Goal: Check status: Check status

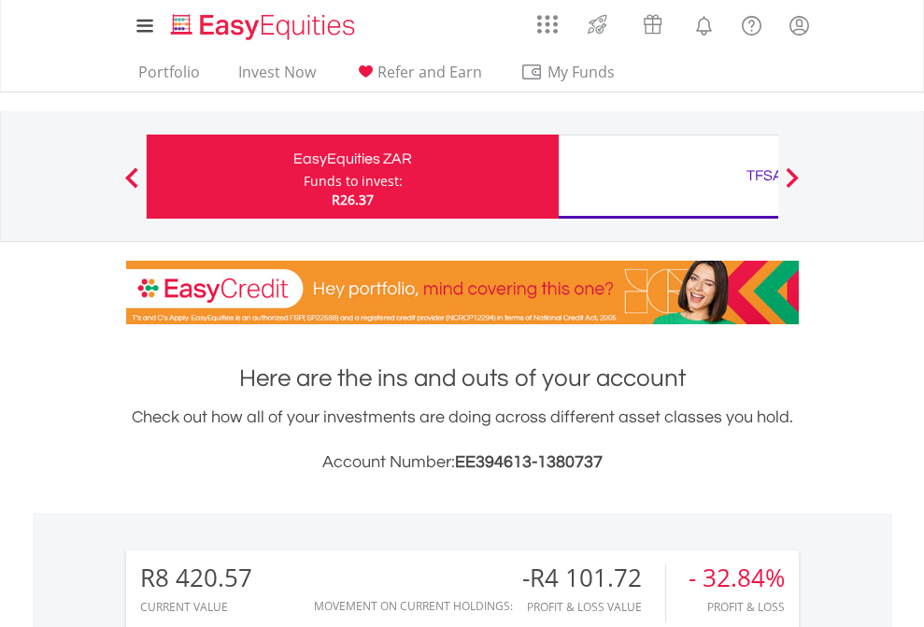
click at [304, 177] on div "Funds to invest:" at bounding box center [353, 181] width 99 height 19
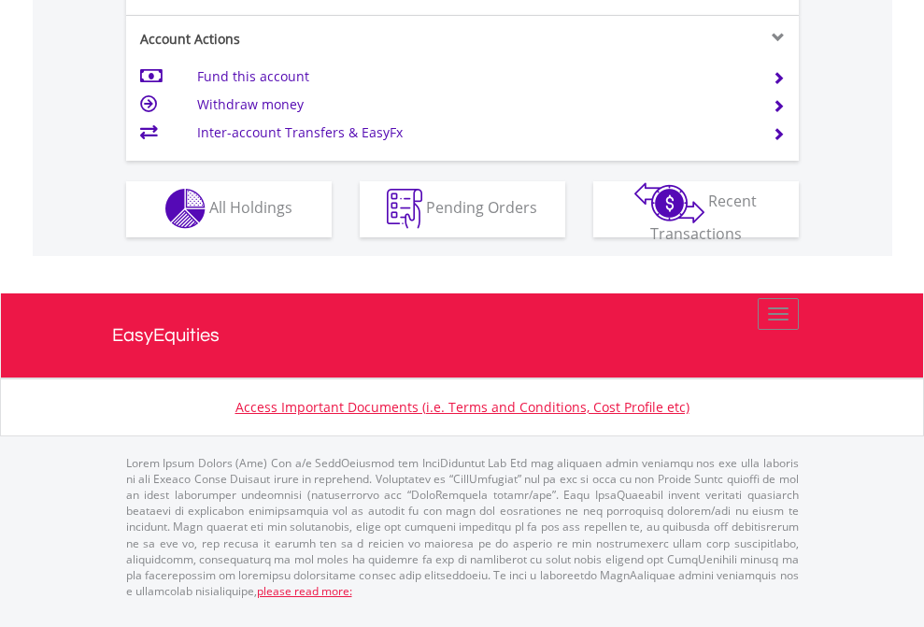
scroll to position [1747, 0]
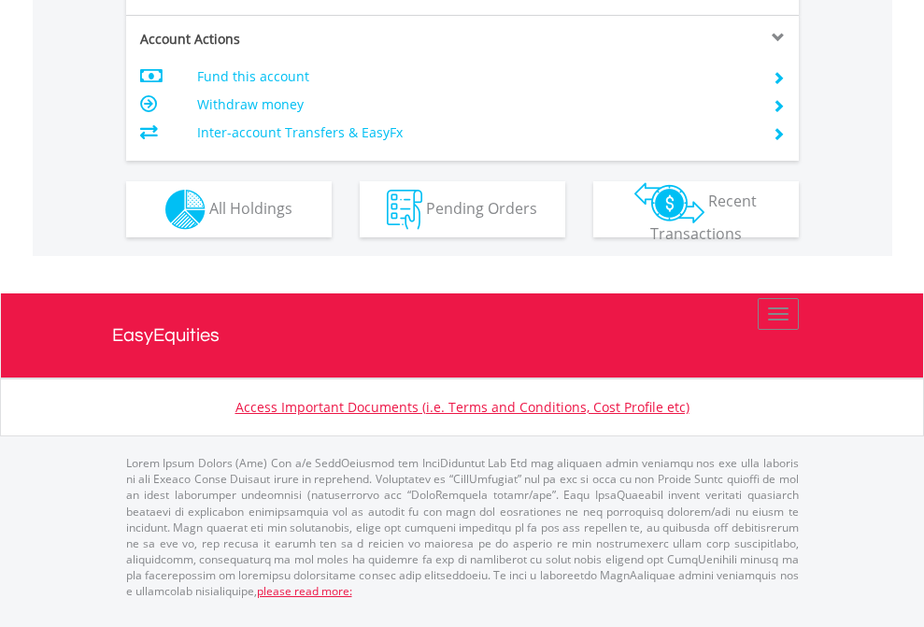
scroll to position [1791, 0]
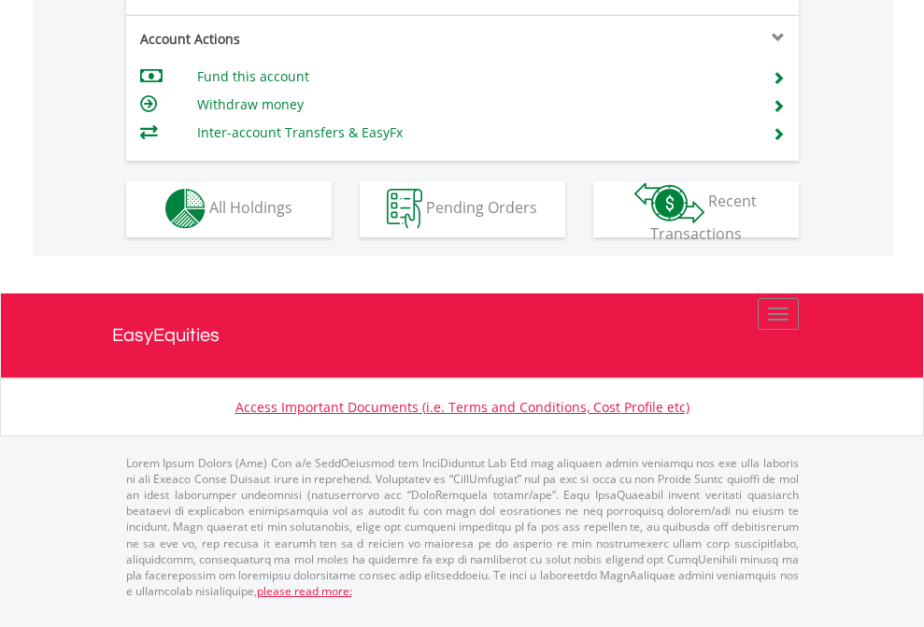
scroll to position [1593, 0]
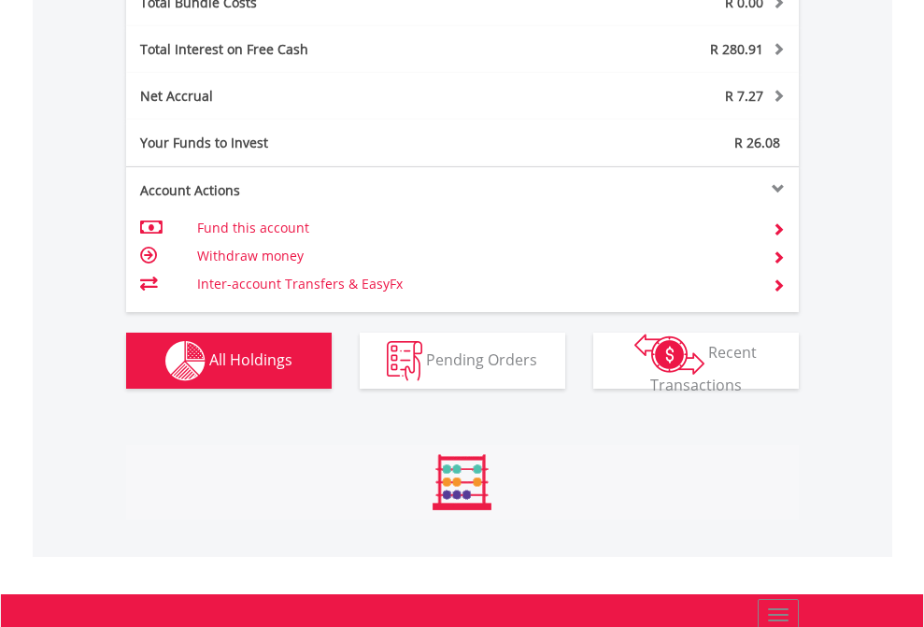
scroll to position [2190, 0]
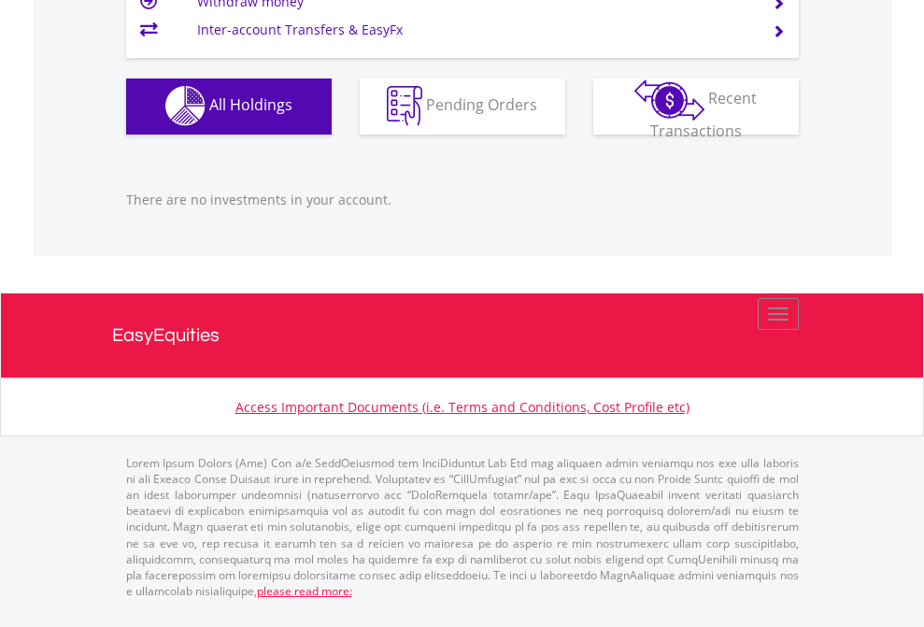
scroll to position [179, 293]
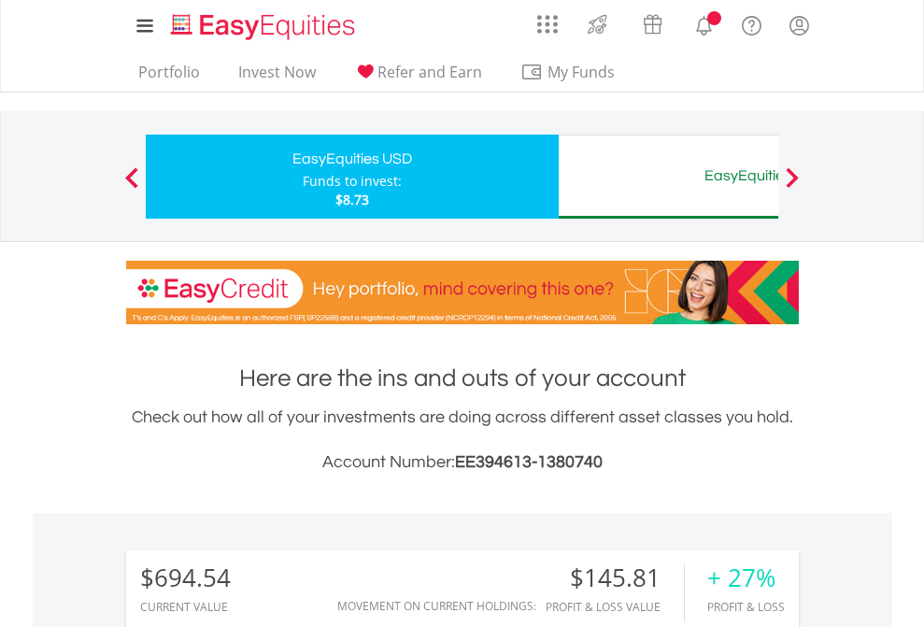
scroll to position [179, 293]
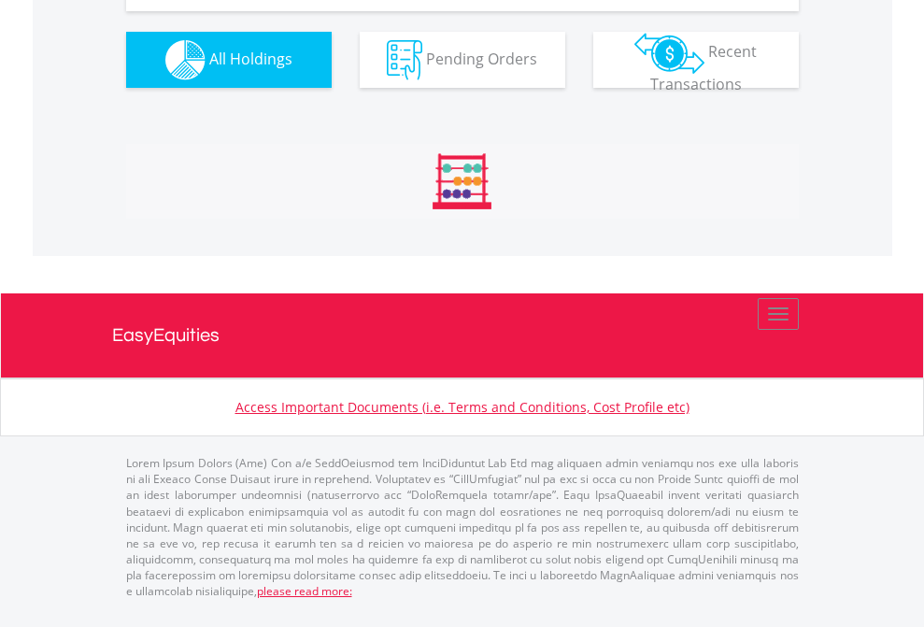
scroll to position [2115, 0]
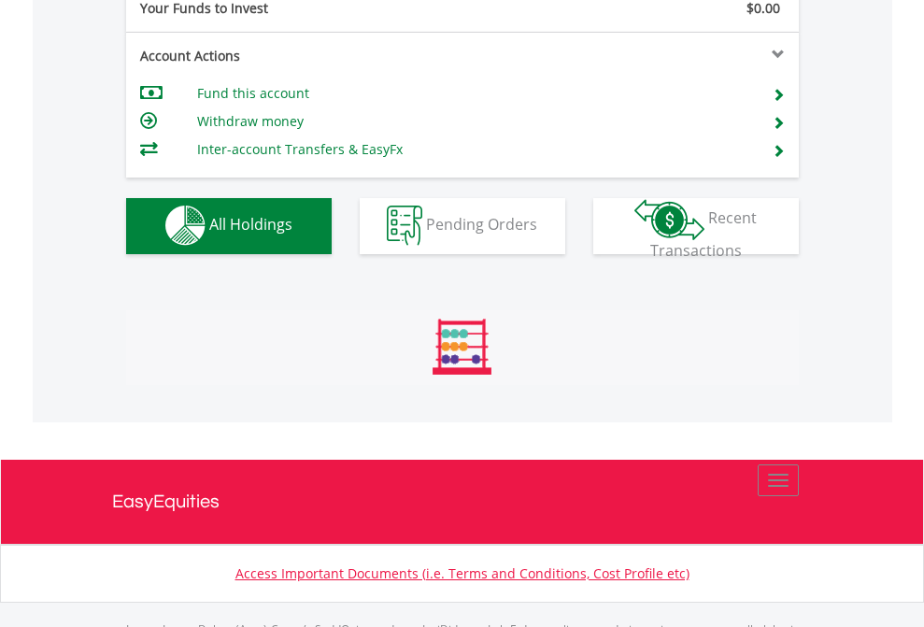
scroll to position [1850, 0]
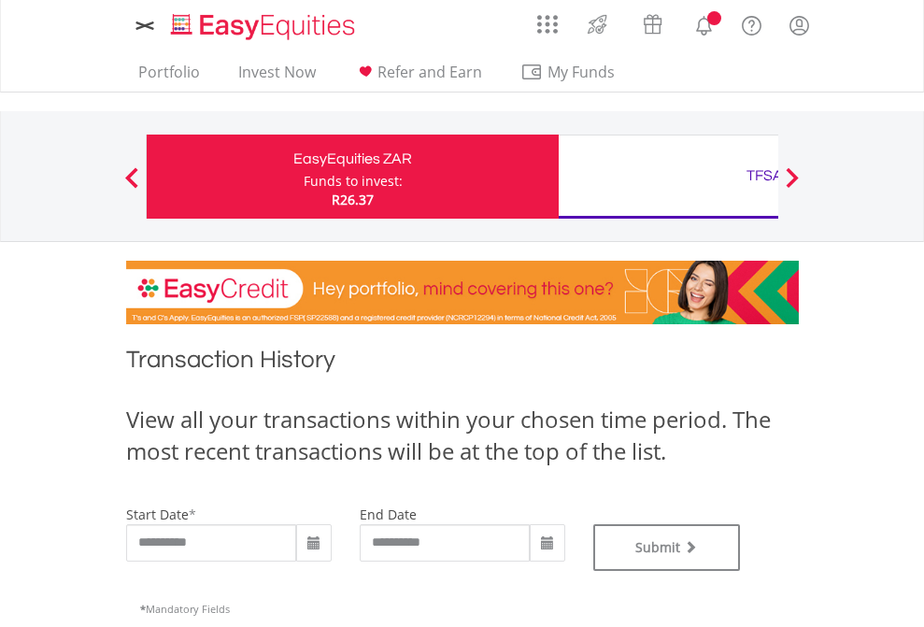
type input "**********"
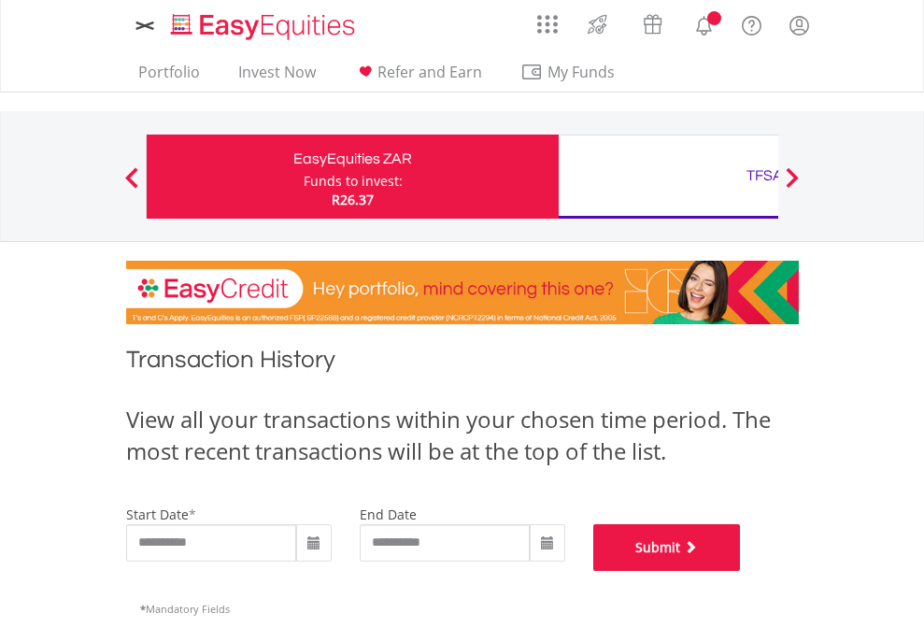
click at [741, 571] on button "Submit" at bounding box center [667, 547] width 148 height 47
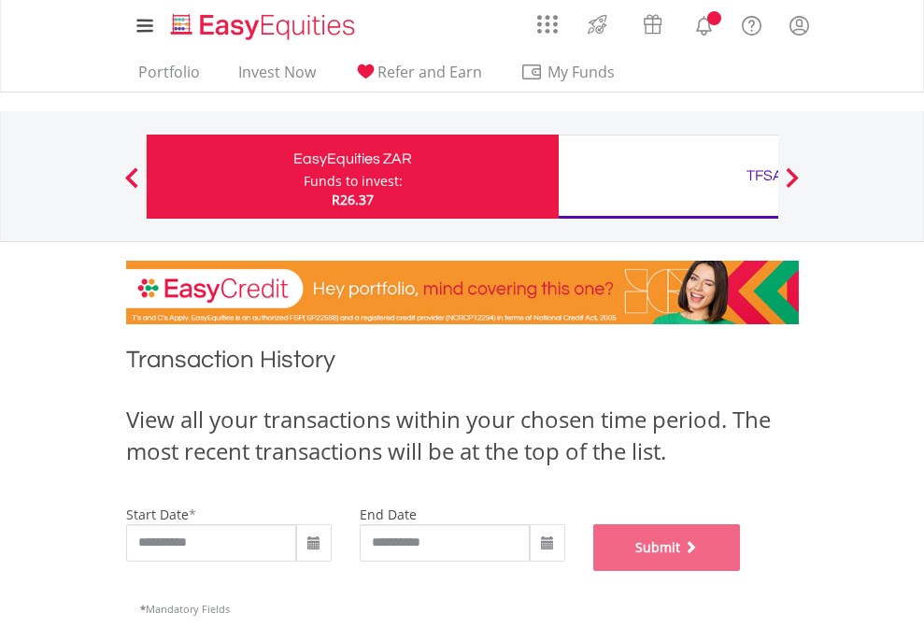
scroll to position [758, 0]
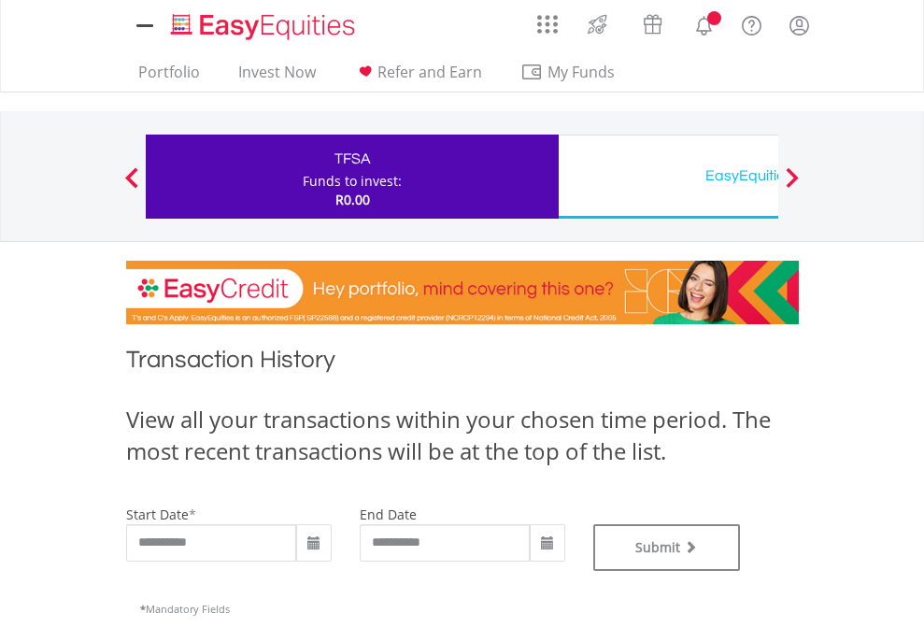
type input "**********"
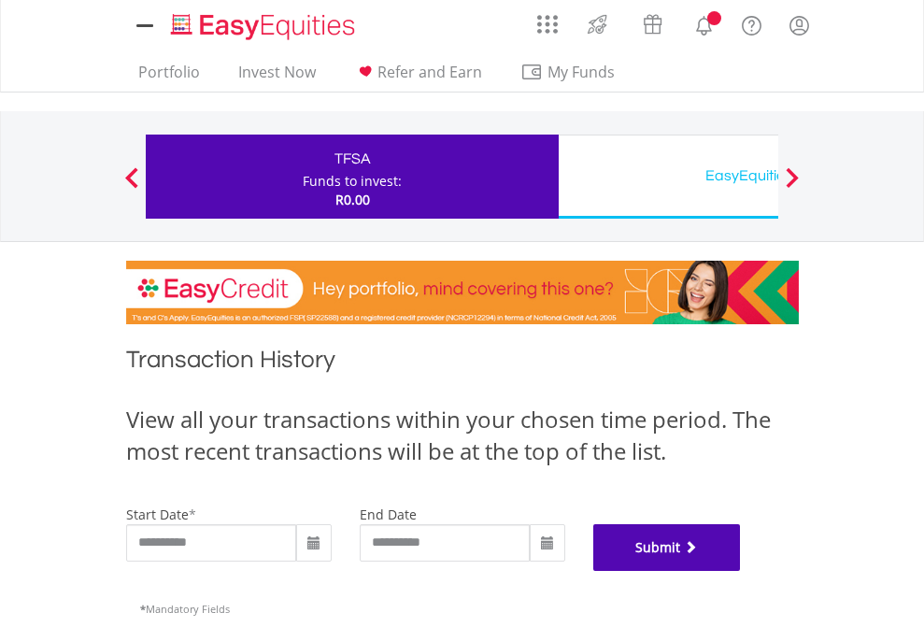
click at [741, 571] on button "Submit" at bounding box center [667, 547] width 148 height 47
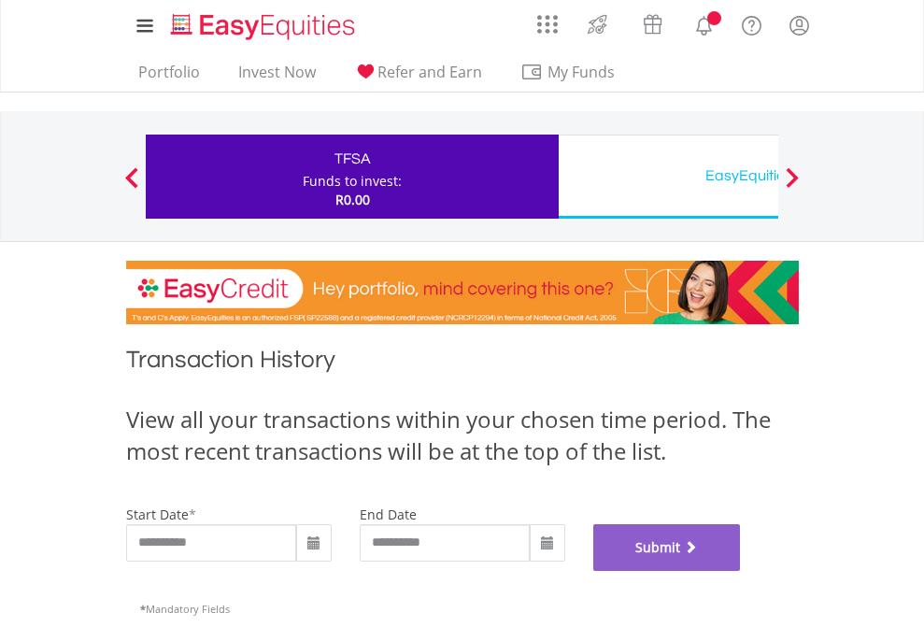
scroll to position [758, 0]
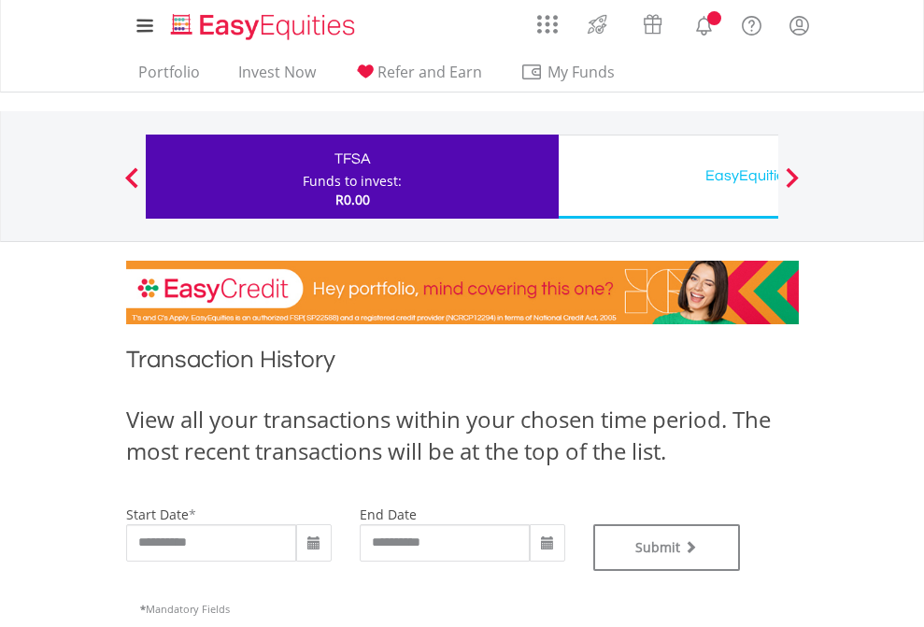
click at [668, 177] on div "EasyEquities USD" at bounding box center [765, 176] width 390 height 26
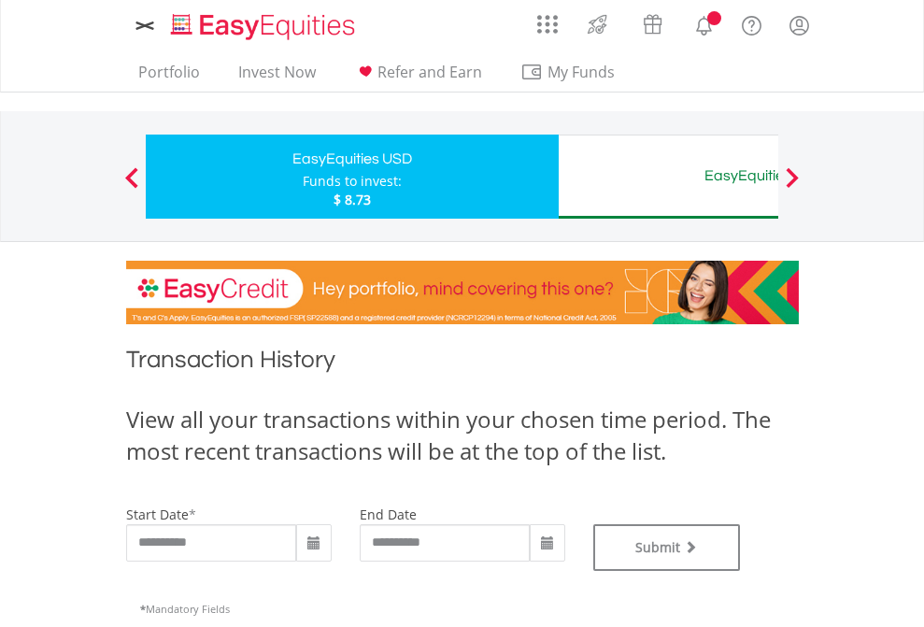
type input "**********"
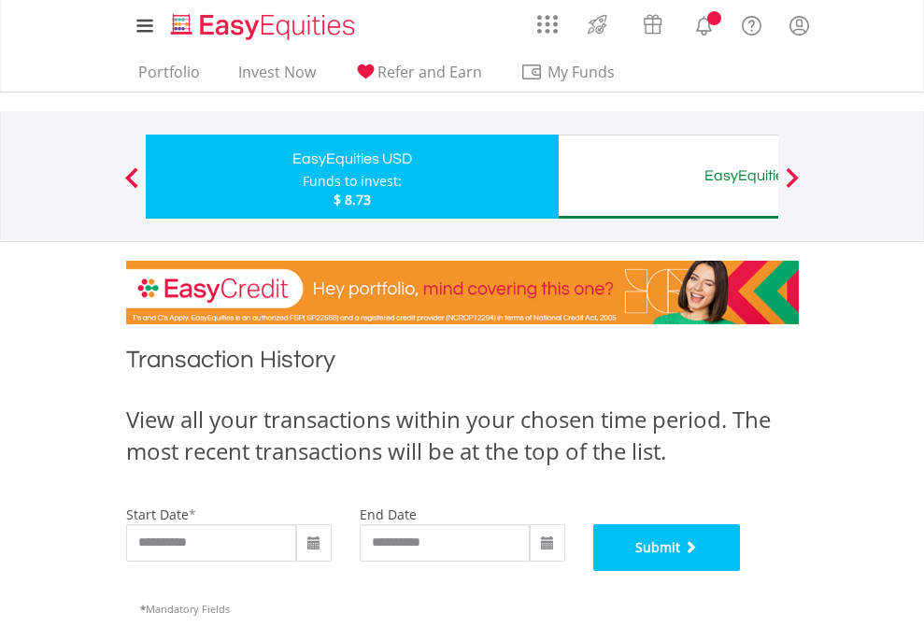
click at [741, 571] on button "Submit" at bounding box center [667, 547] width 148 height 47
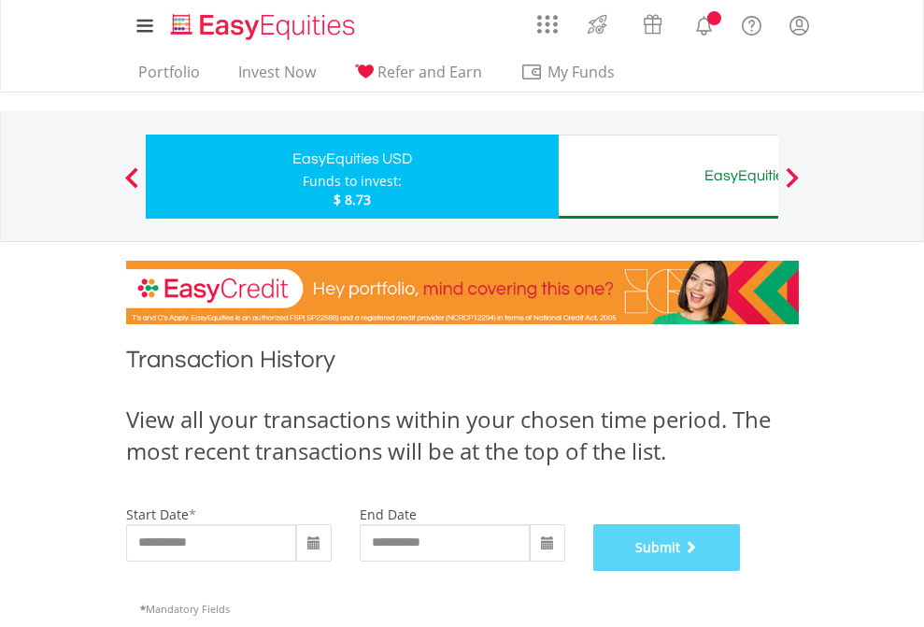
scroll to position [758, 0]
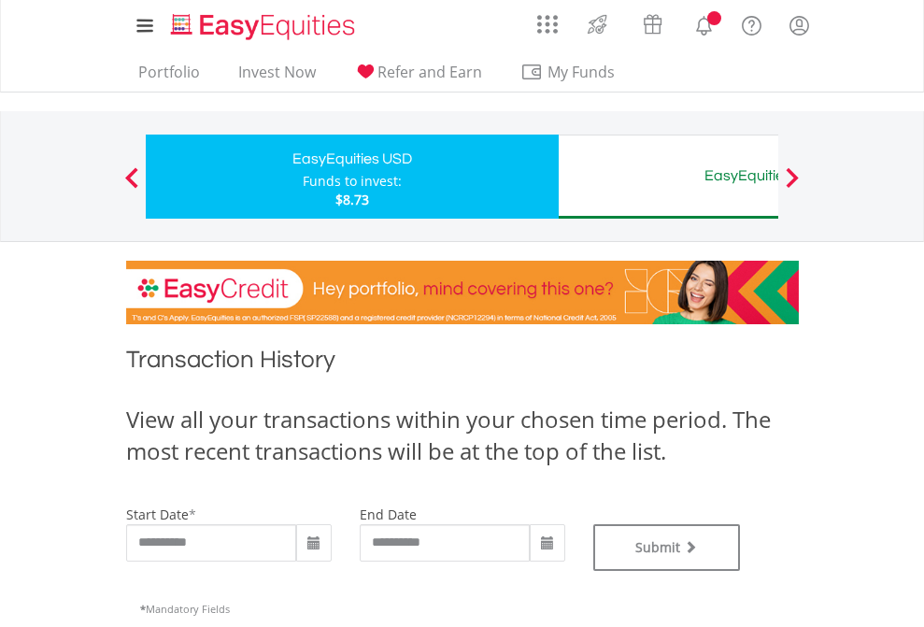
click at [668, 177] on div "EasyEquities AUD" at bounding box center [765, 176] width 390 height 26
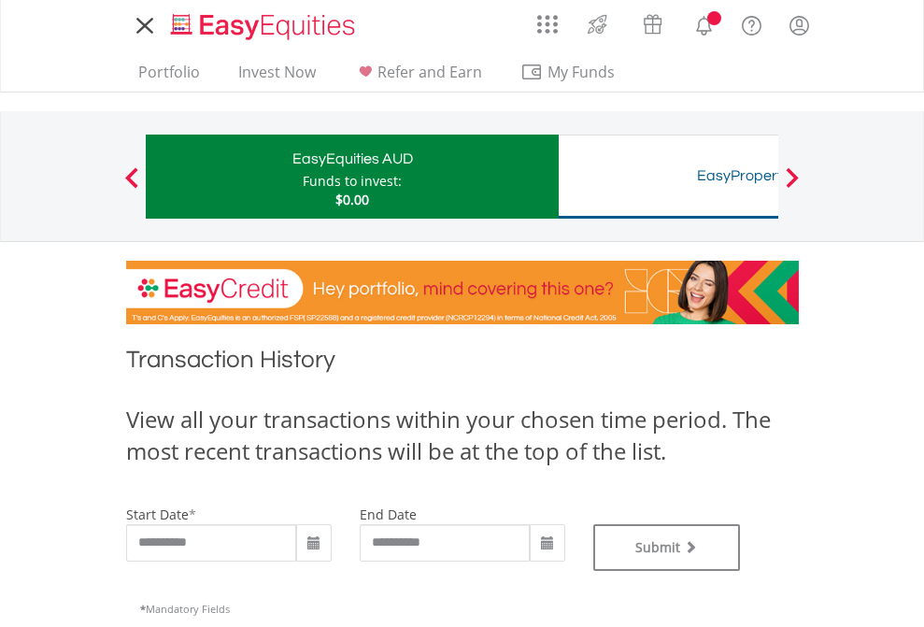
type input "**********"
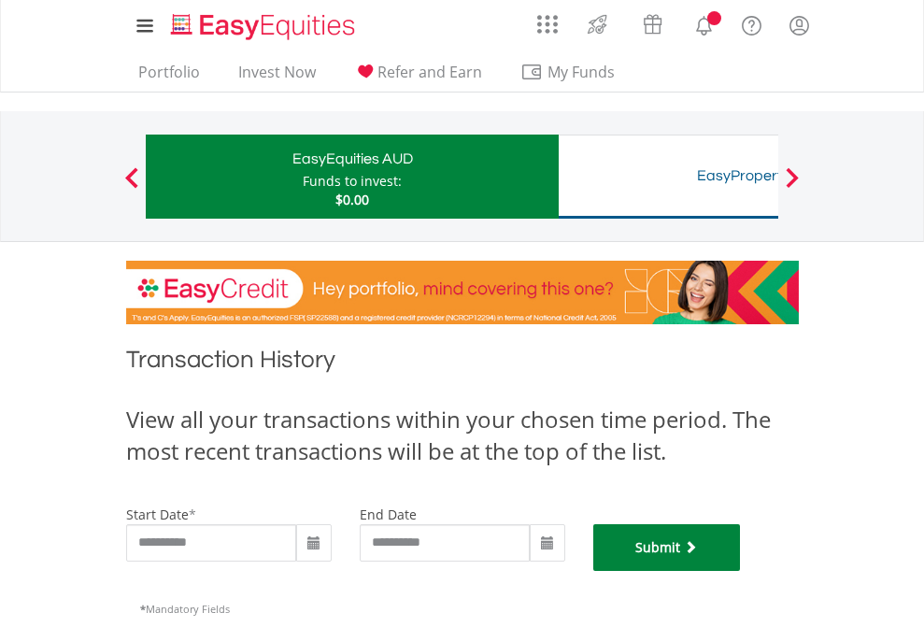
click at [741, 571] on button "Submit" at bounding box center [667, 547] width 148 height 47
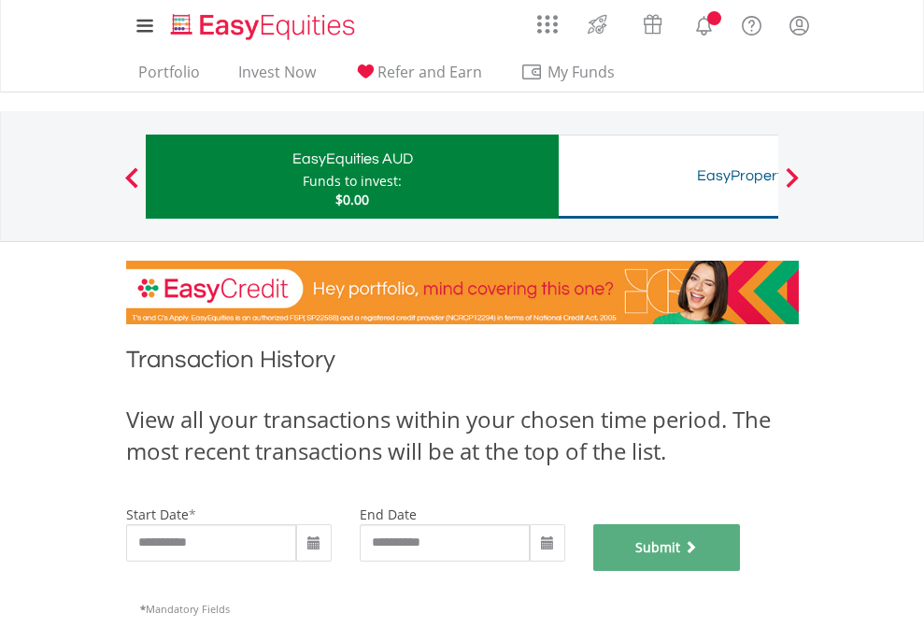
scroll to position [758, 0]
